Goal: Transaction & Acquisition: Purchase product/service

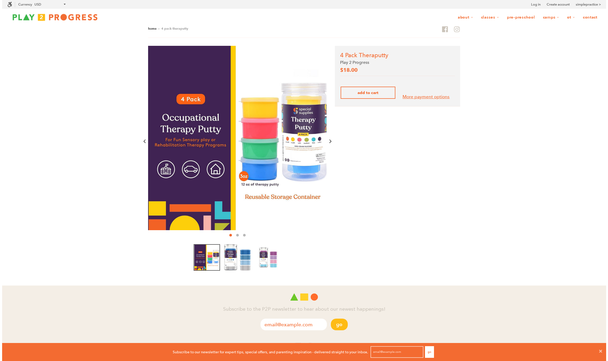
scroll to position [0, 4]
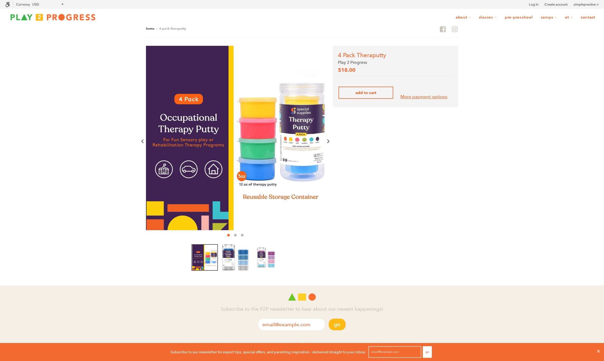
click at [306, 148] on img at bounding box center [235, 138] width 179 height 184
click at [329, 142] on icon "Next" at bounding box center [328, 142] width 4 height 116
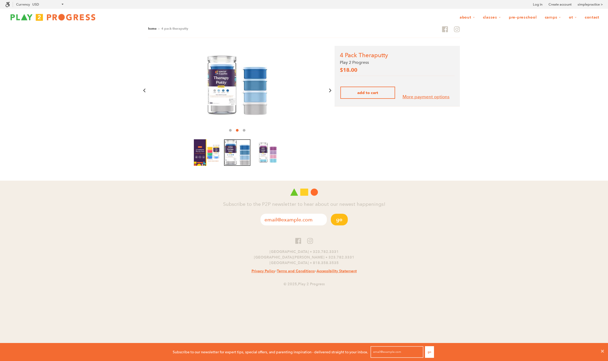
click at [231, 99] on img at bounding box center [238, 86] width 60 height 60
click at [243, 153] on img at bounding box center [237, 152] width 26 height 26
click at [225, 86] on img at bounding box center [238, 86] width 60 height 60
click at [200, 149] on img at bounding box center [206, 152] width 26 height 26
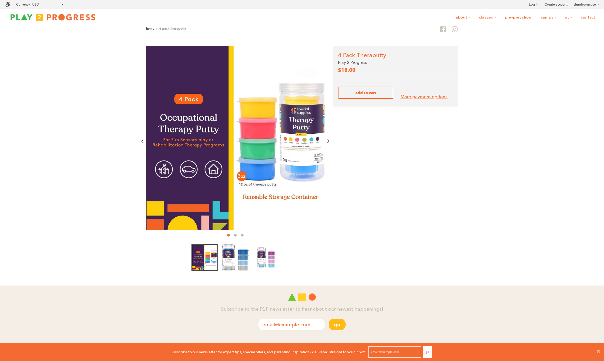
click at [311, 138] on img at bounding box center [235, 138] width 179 height 184
click at [329, 142] on icon "Next" at bounding box center [328, 142] width 4 height 116
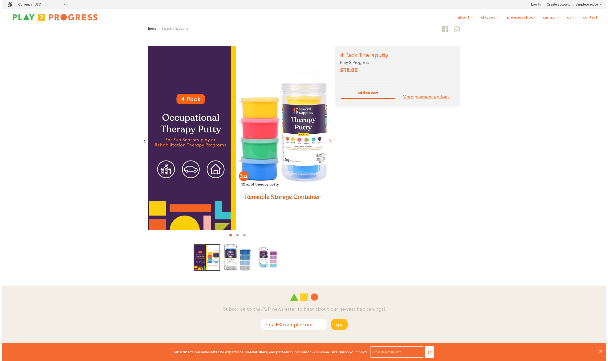
scroll to position [14, 604]
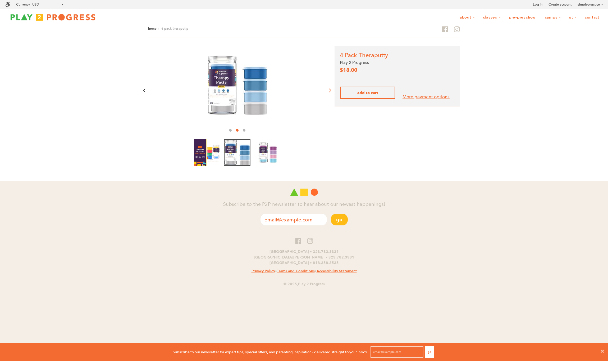
click at [329, 142] on div "4 Pack Theraputty Play 2 Progress $18.00 Compare at Default Title - $18.00 USD" at bounding box center [300, 108] width 320 height 124
click at [329, 93] on icon "Next" at bounding box center [330, 89] width 4 height 53
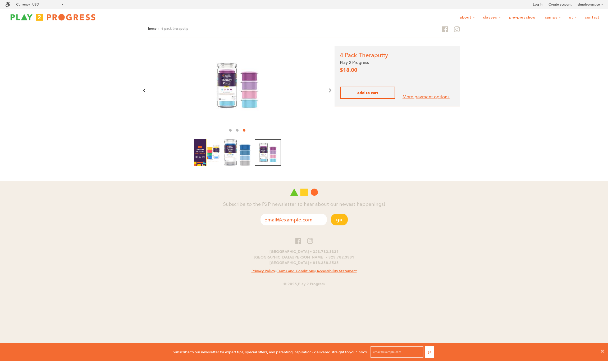
click at [364, 90] on span "Add to Cart" at bounding box center [367, 92] width 21 height 5
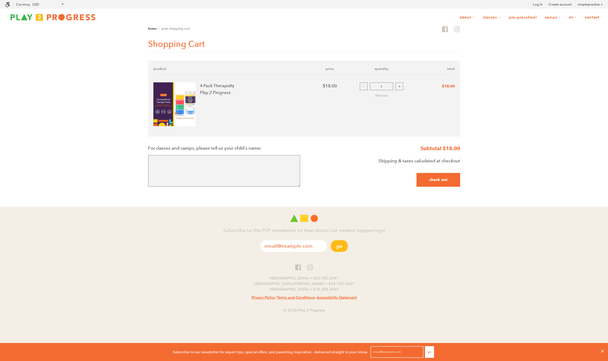
scroll to position [0, 4]
click at [397, 87] on button "+" at bounding box center [400, 86] width 8 height 8
click at [400, 86] on button "+" at bounding box center [400, 86] width 8 height 8
type input "1"
